Goal: Navigation & Orientation: Go to known website

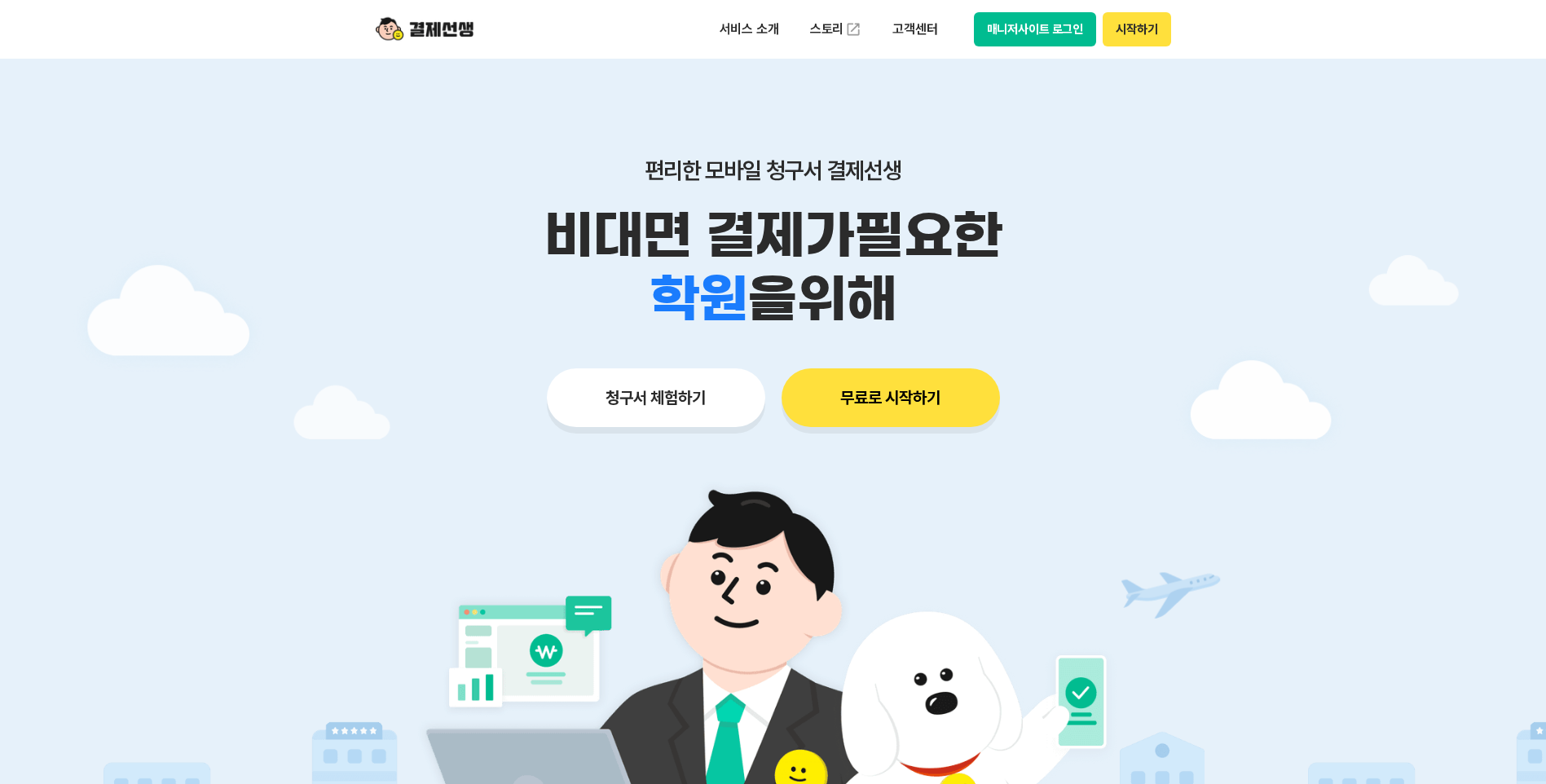
click at [1040, 31] on button "매니저사이트 로그인" at bounding box center [1035, 29] width 123 height 34
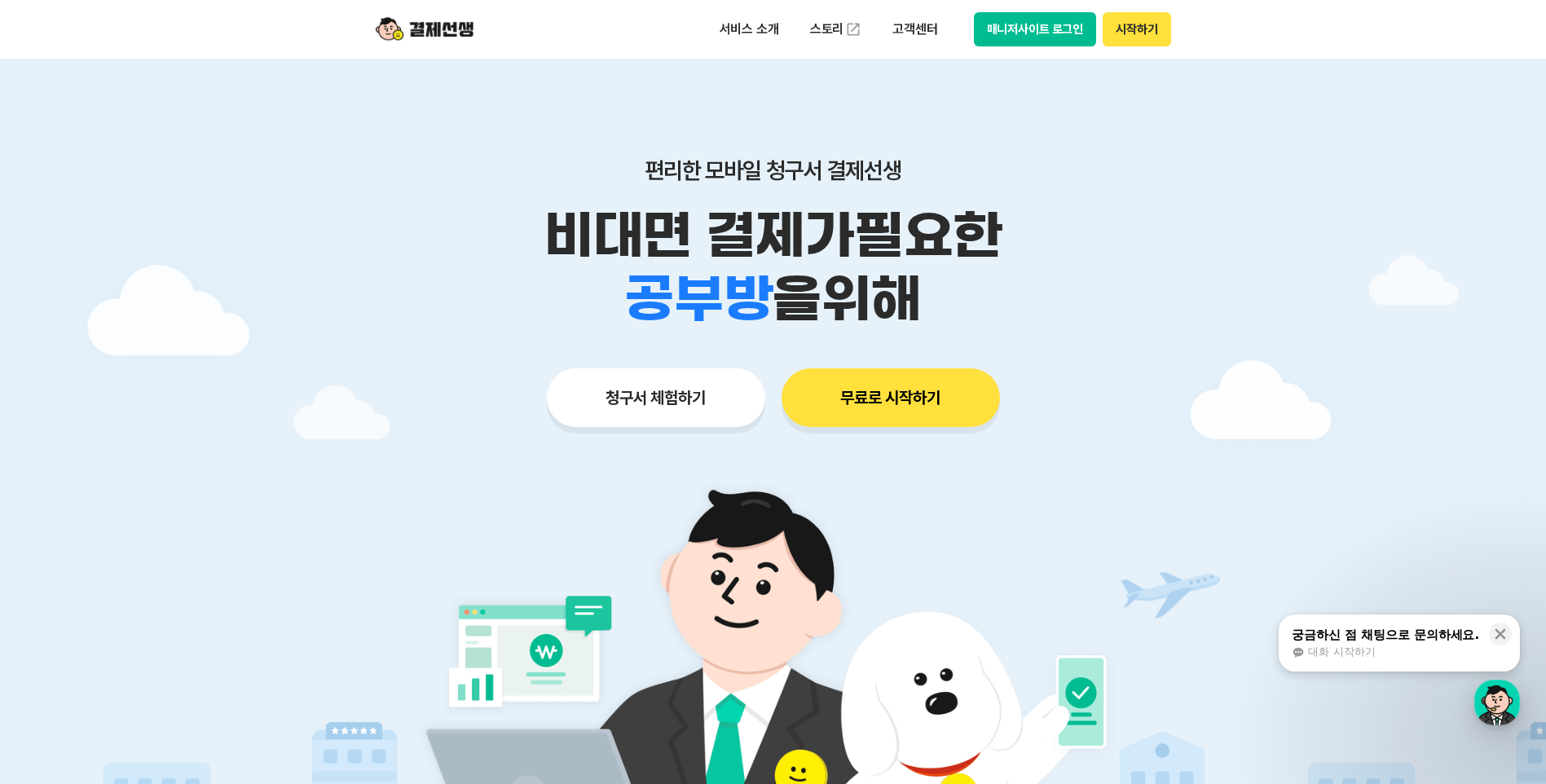
click at [1143, 22] on button "시작하기" at bounding box center [1136, 29] width 68 height 34
click at [1018, 26] on button "매니저사이트 로그인" at bounding box center [1035, 29] width 123 height 34
